Goal: Navigation & Orientation: Find specific page/section

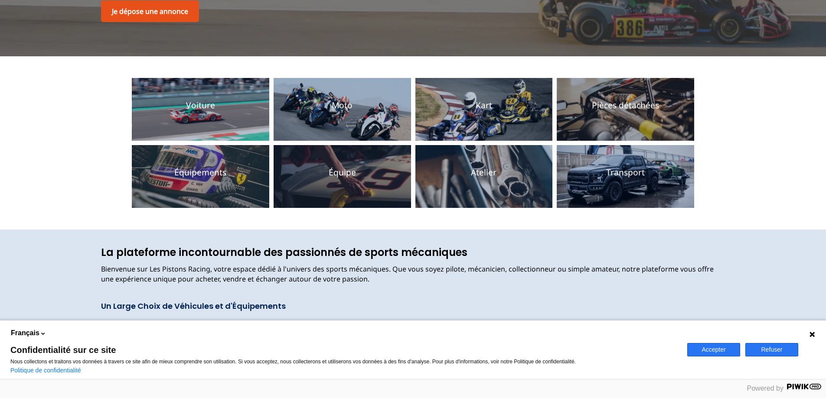
scroll to position [130, 0]
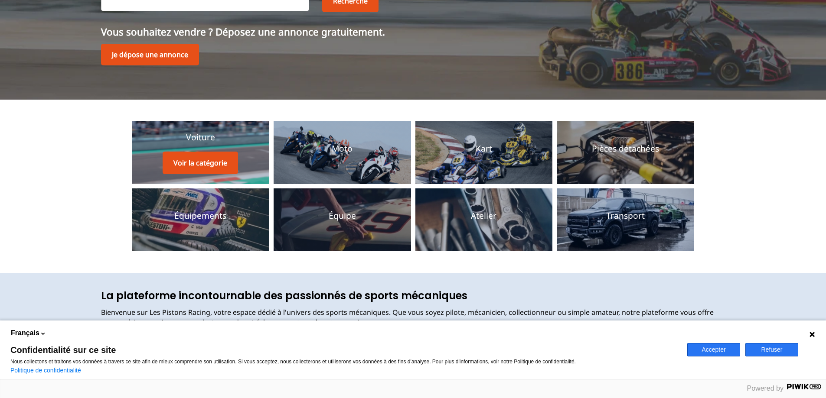
click at [232, 142] on div "Voiture Voir la catégorie" at bounding box center [200, 153] width 75 height 42
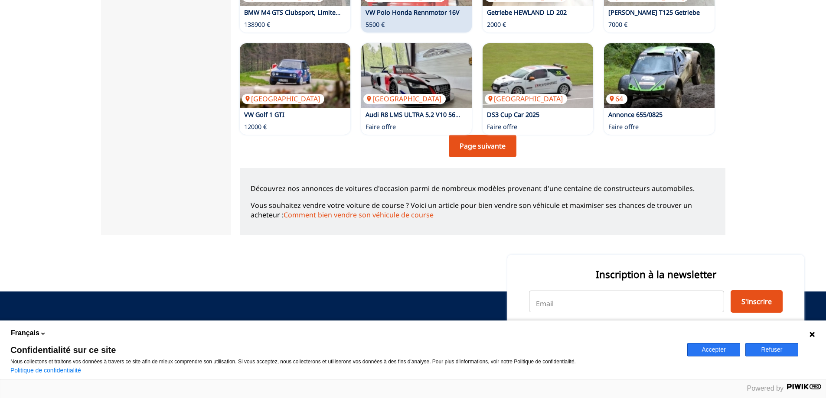
scroll to position [650, 0]
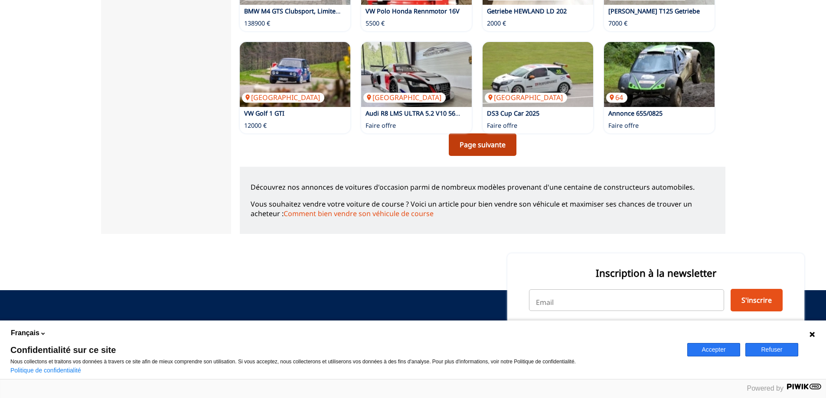
click at [475, 145] on link "Page suivante" at bounding box center [483, 145] width 68 height 23
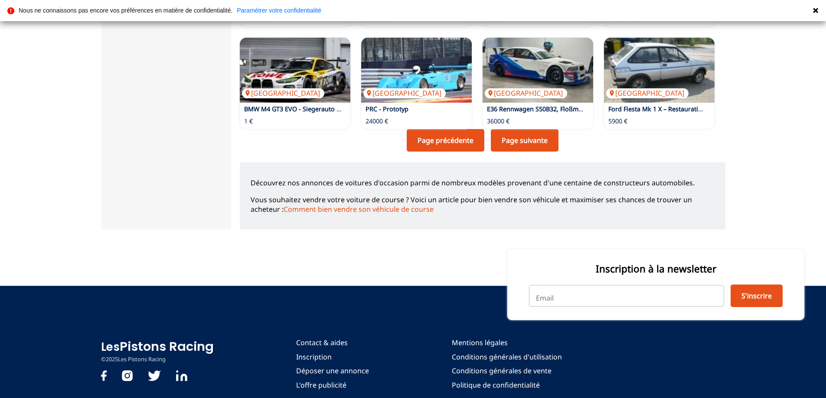
scroll to position [678, 0]
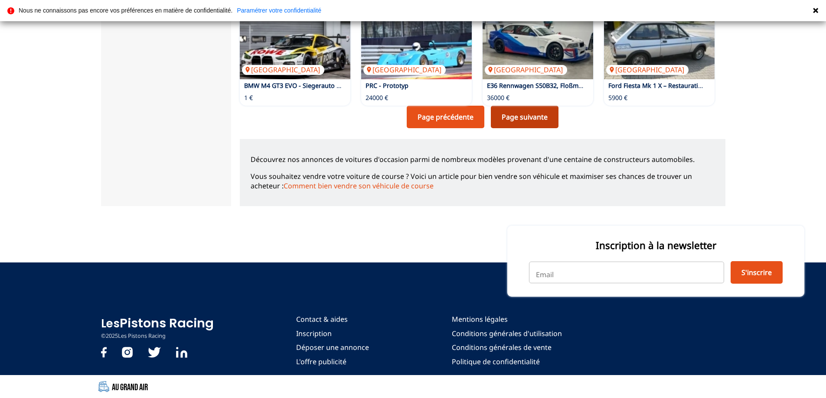
click at [538, 109] on link "Page suivante" at bounding box center [525, 117] width 68 height 23
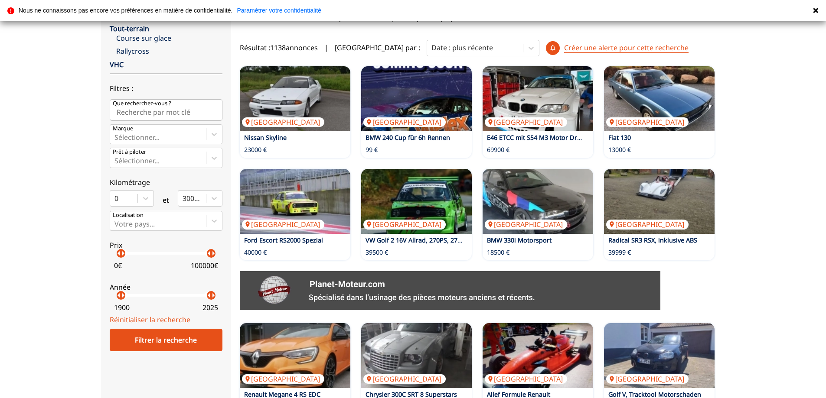
scroll to position [173, 0]
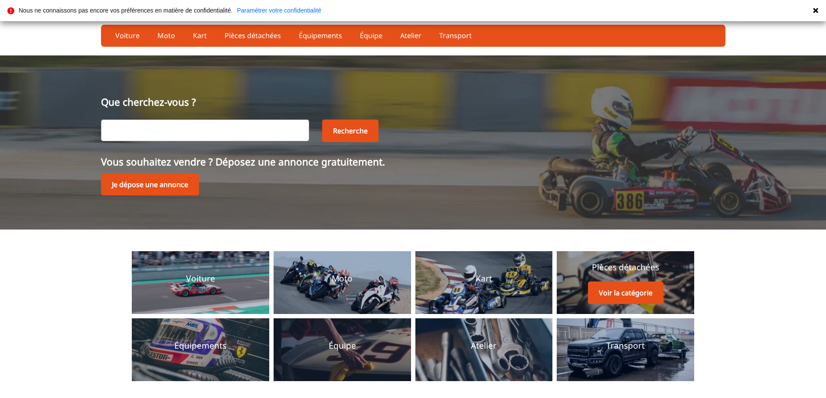
click at [591, 275] on div "Pièces détachées Voir la catégorie" at bounding box center [625, 283] width 75 height 42
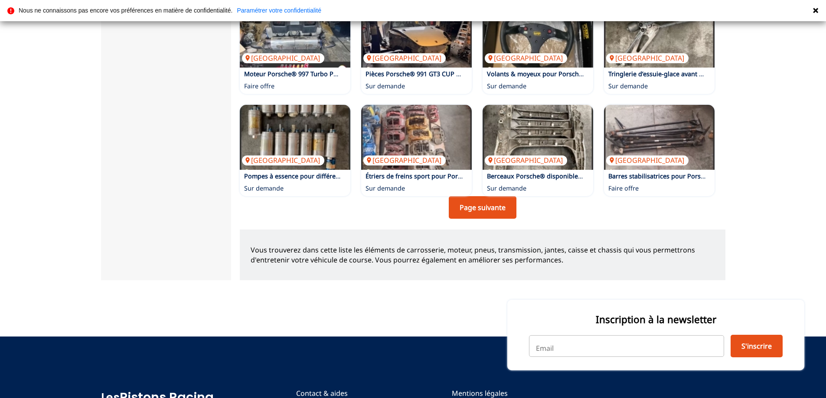
scroll to position [693, 0]
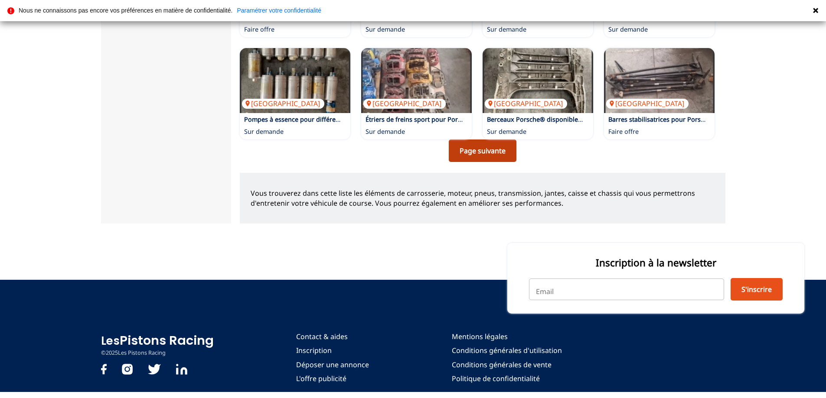
click at [485, 140] on link "Page suivante" at bounding box center [483, 151] width 68 height 23
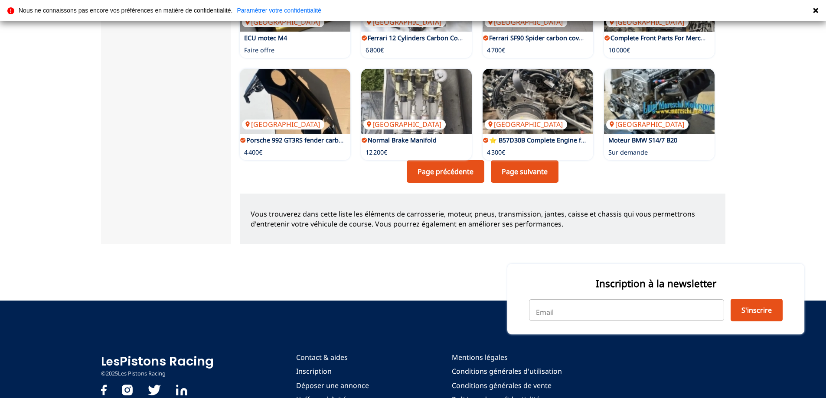
scroll to position [693, 0]
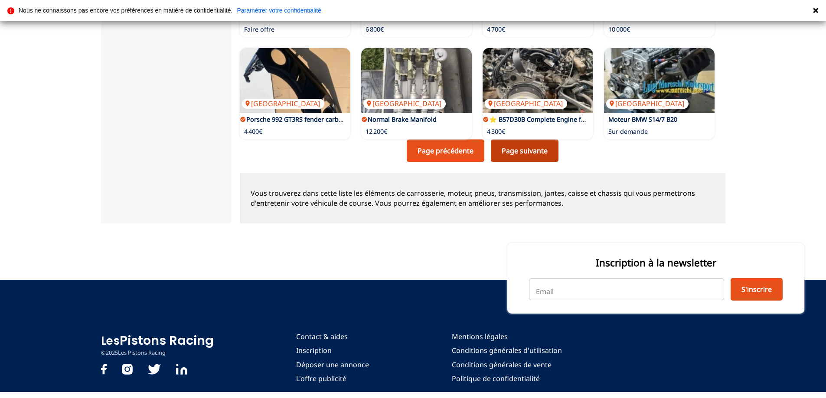
click at [538, 140] on link "Page suivante" at bounding box center [525, 151] width 68 height 23
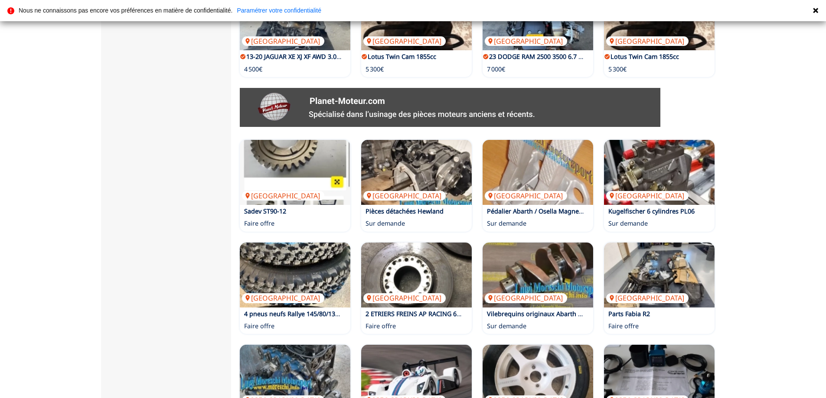
scroll to position [434, 0]
